Goal: Task Accomplishment & Management: Manage account settings

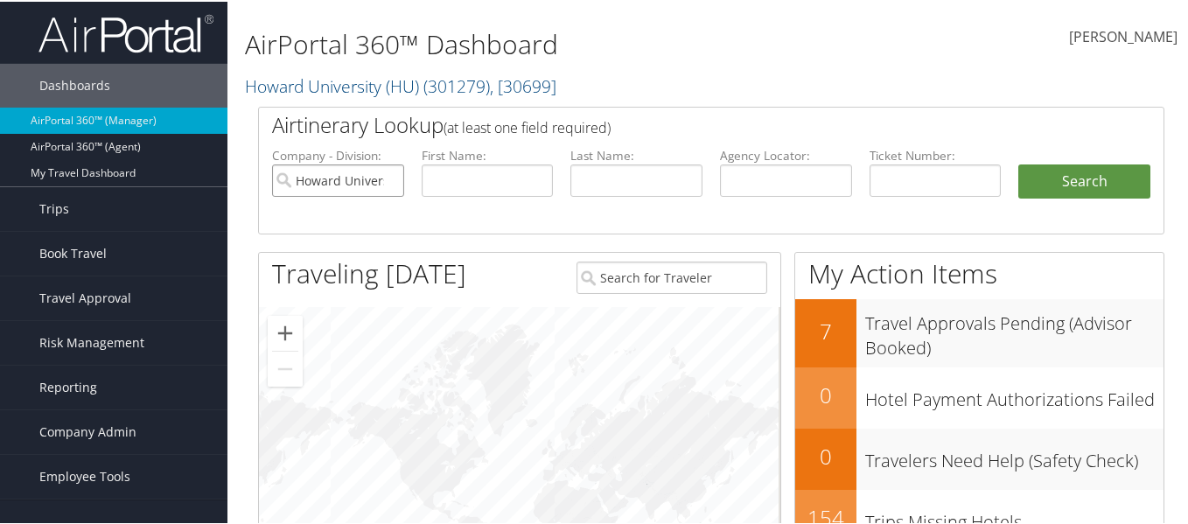
click at [382, 182] on input "Howard University (HU)" at bounding box center [338, 179] width 132 height 32
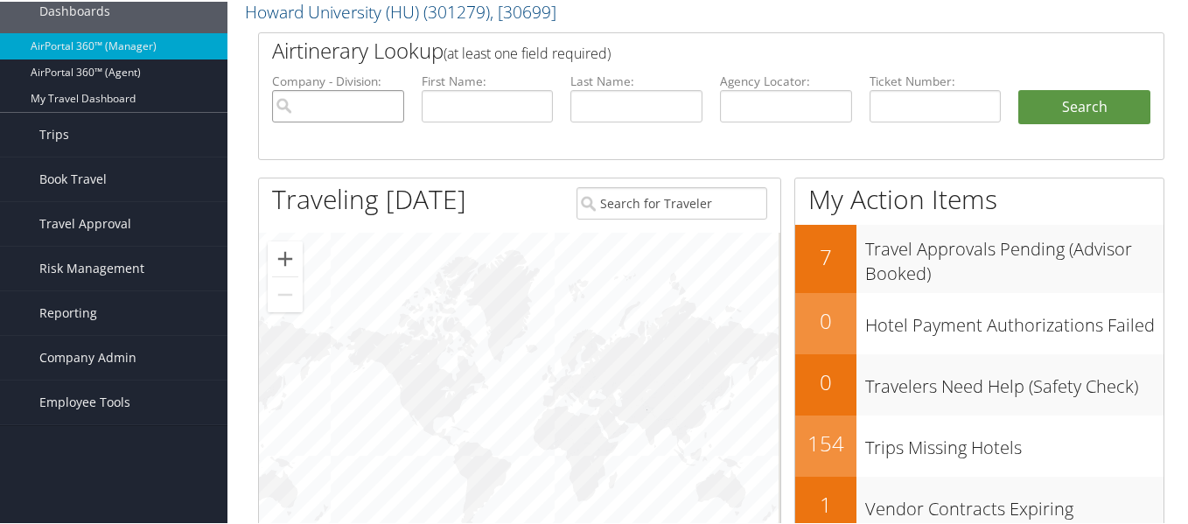
scroll to position [175, 0]
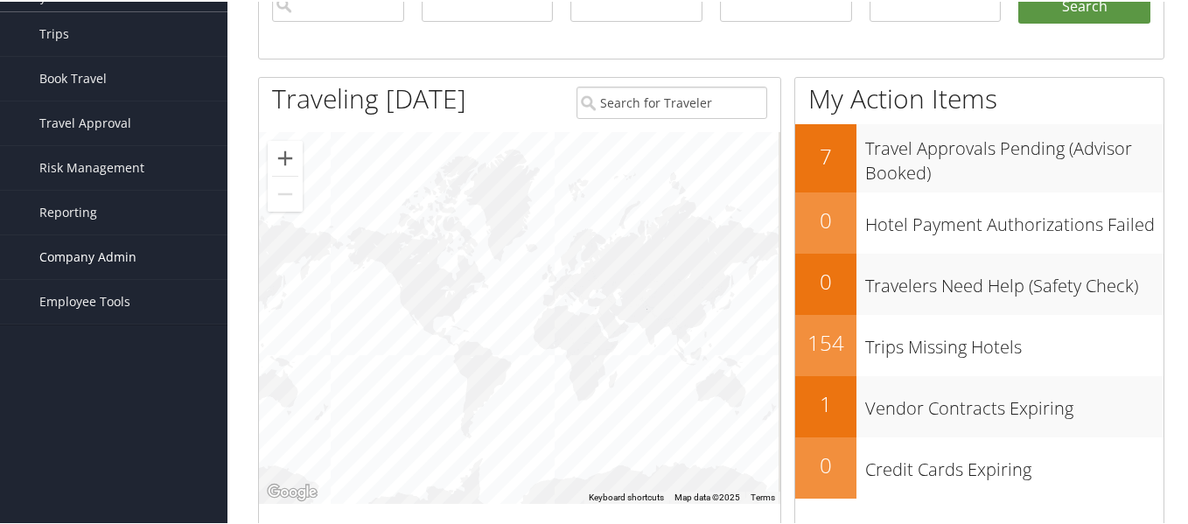
click at [101, 262] on span "Company Admin" at bounding box center [87, 256] width 97 height 44
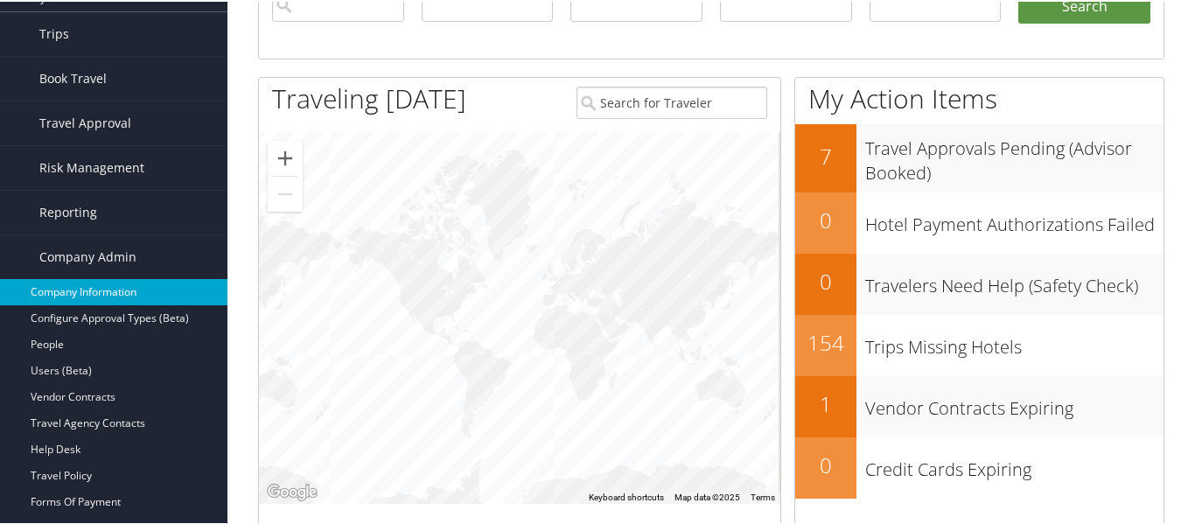
click at [131, 298] on link "Company Information" at bounding box center [114, 290] width 228 height 26
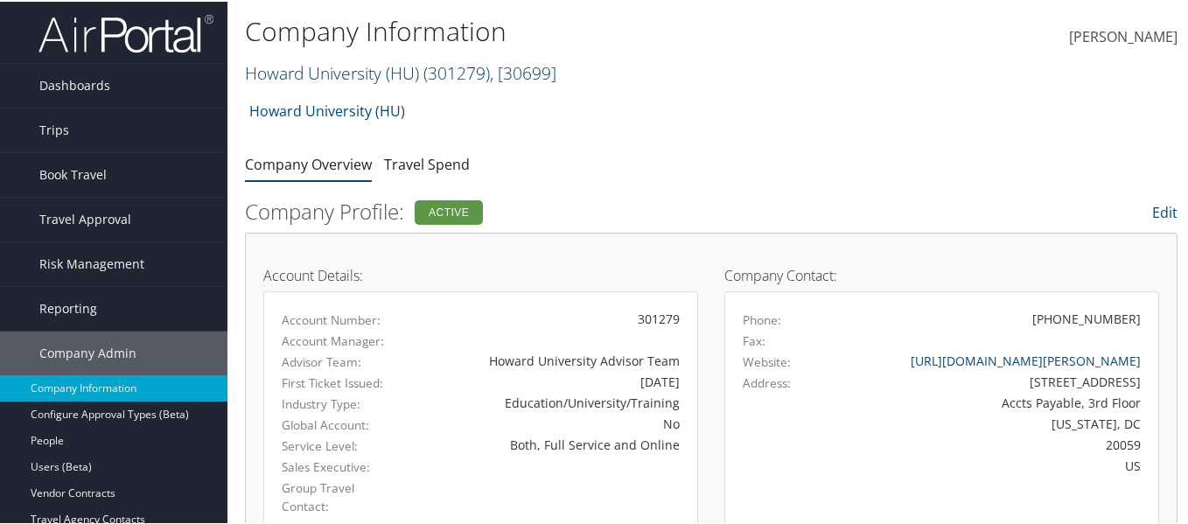
click at [537, 72] on span ", [ 30699 ]" at bounding box center [523, 72] width 67 height 24
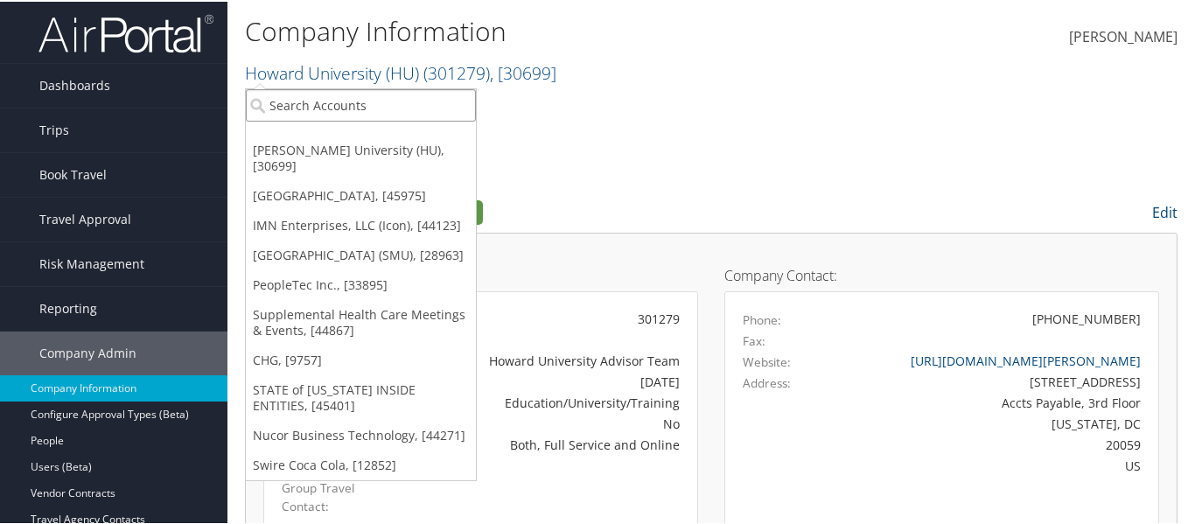
click at [398, 116] on input "search" at bounding box center [361, 104] width 230 height 32
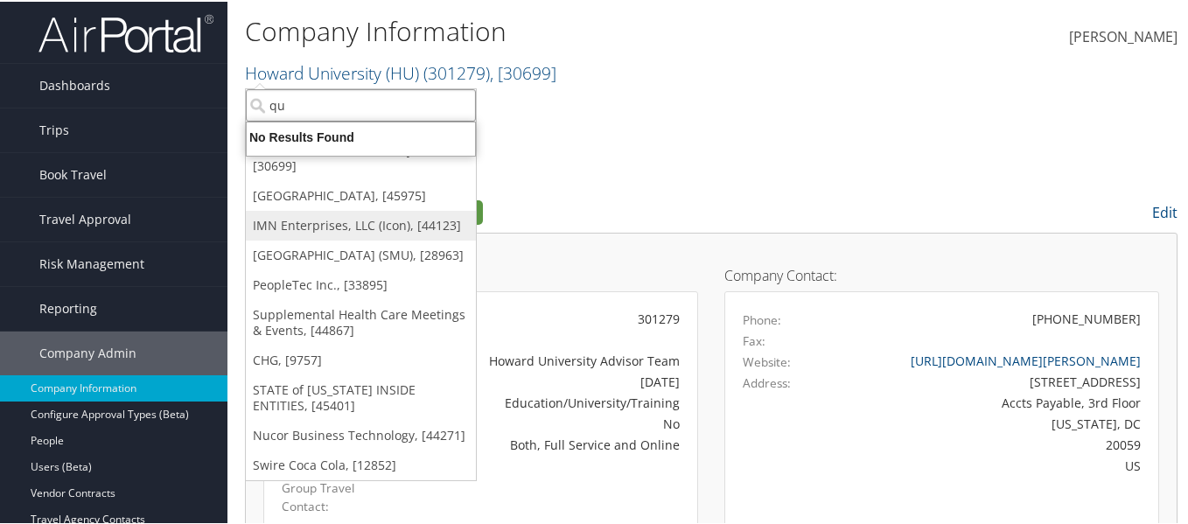
type input "q"
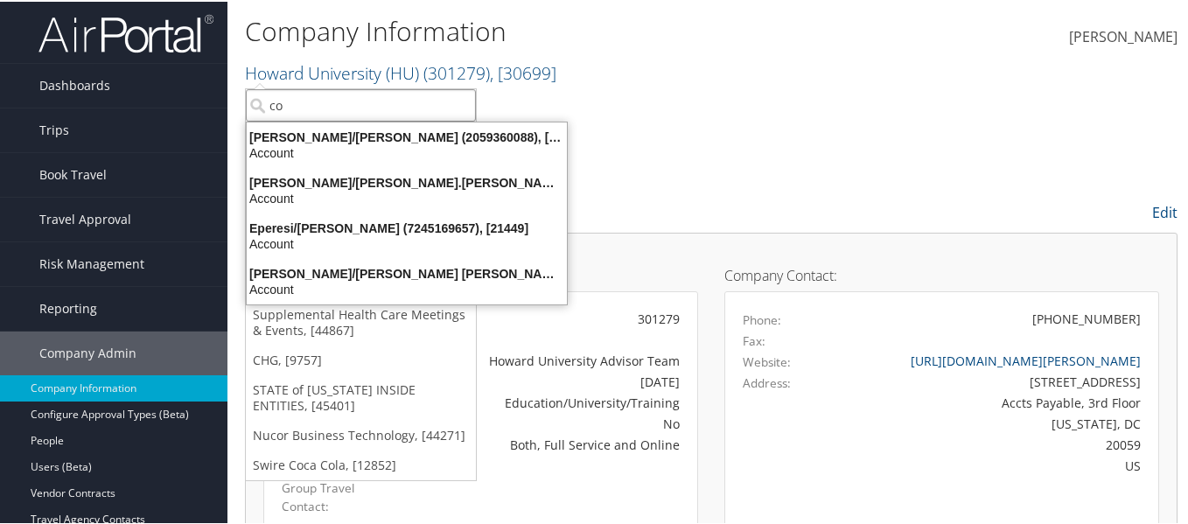
type input "c"
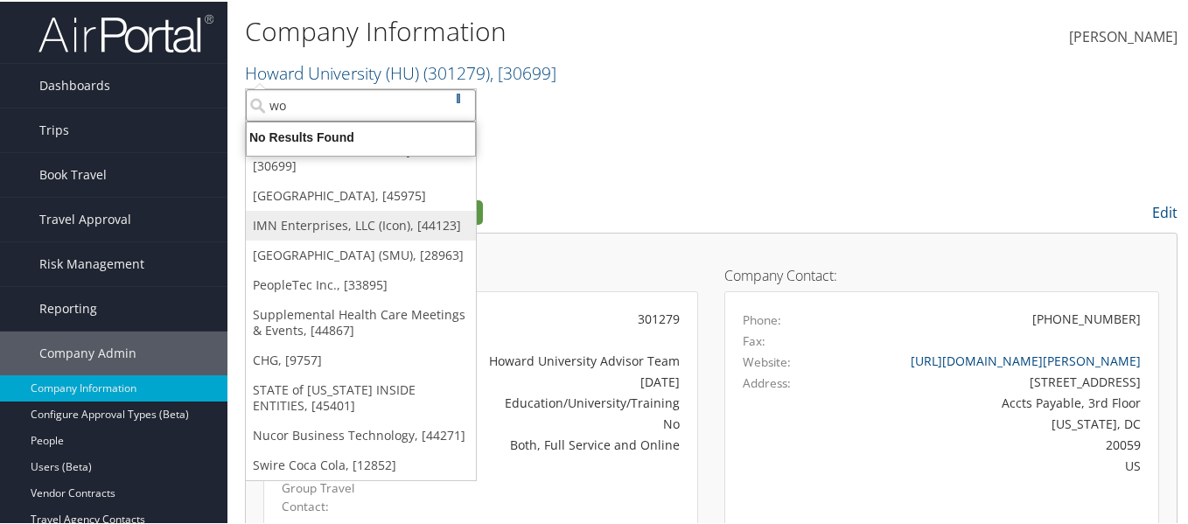
type input "w"
